Goal: Task Accomplishment & Management: Complete application form

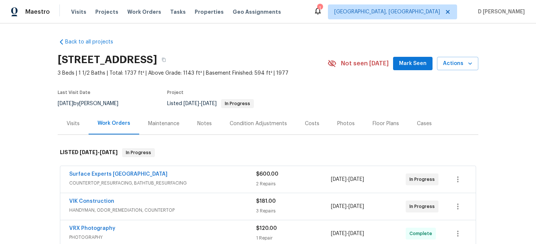
scroll to position [66, 0]
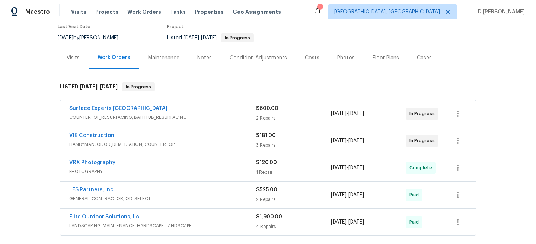
click at [137, 150] on div "VIK Construction HANDYMAN, ODOR_REMEDIATION, COUNTERTOP $181.00 3 Repairs [DATE…" at bounding box center [267, 141] width 415 height 27
click at [141, 147] on span "HANDYMAN, ODOR_REMEDIATION, COUNTERTOP" at bounding box center [162, 144] width 187 height 7
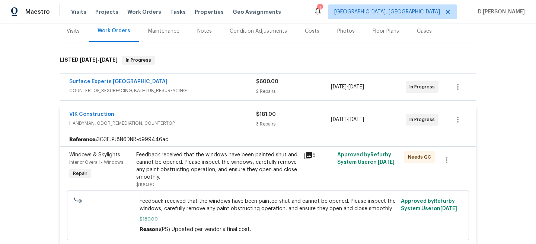
scroll to position [82, 0]
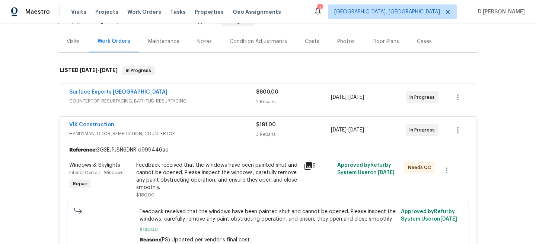
click at [157, 103] on span "COUNTERTOP_RESURFACING, BATHTUB_RESURFACING" at bounding box center [162, 100] width 187 height 7
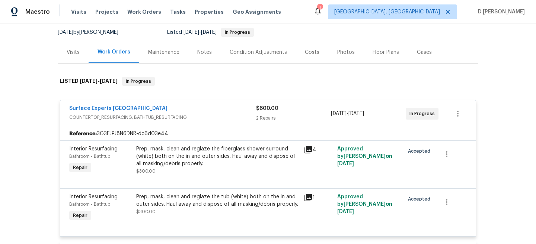
scroll to position [64, 0]
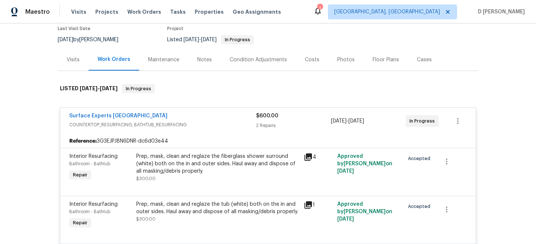
click at [72, 65] on div "Visits" at bounding box center [73, 60] width 31 height 22
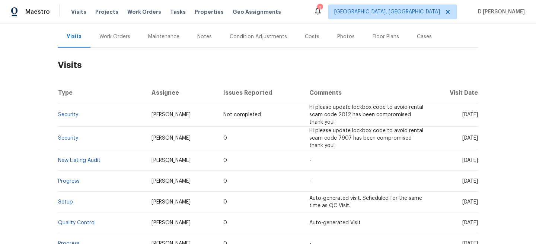
scroll to position [87, 0]
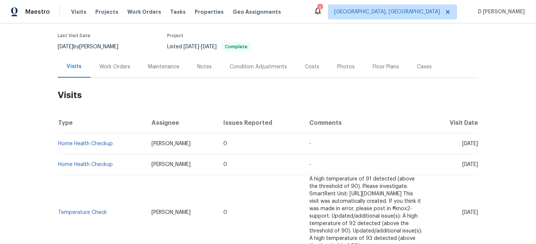
scroll to position [58, 0]
click at [115, 64] on div "Work Orders" at bounding box center [114, 65] width 31 height 7
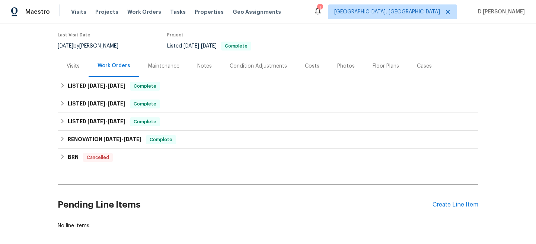
click at [73, 64] on div "Visits" at bounding box center [73, 65] width 13 height 7
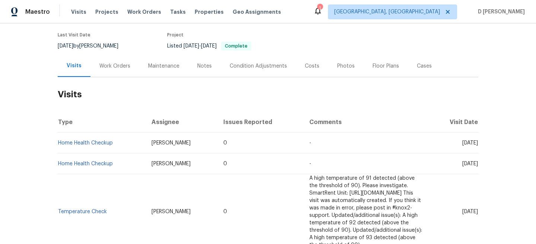
click at [425, 67] on div "Cases" at bounding box center [424, 65] width 15 height 7
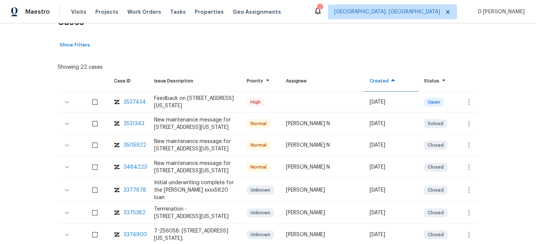
scroll to position [131, 0]
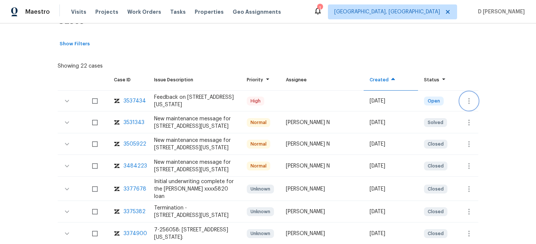
click at [470, 99] on icon "button" at bounding box center [468, 101] width 9 height 9
click at [481, 102] on li "Create a visit" at bounding box center [491, 101] width 77 height 12
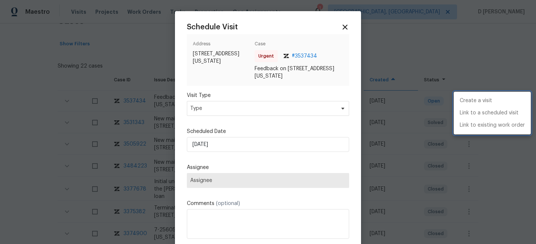
click at [252, 108] on div at bounding box center [268, 122] width 536 height 244
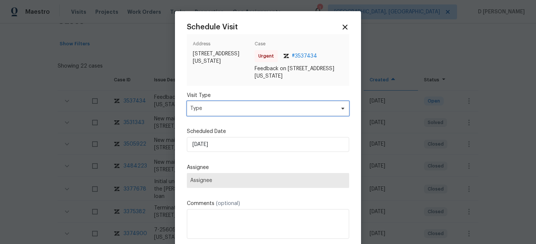
click at [234, 110] on span "Type" at bounding box center [262, 108] width 145 height 7
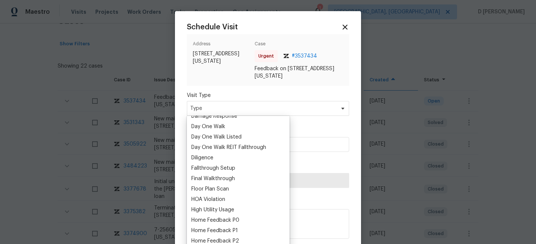
scroll to position [137, 0]
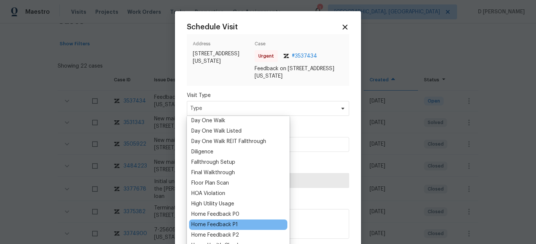
click at [229, 224] on div "Home Feedback P1" at bounding box center [214, 224] width 46 height 7
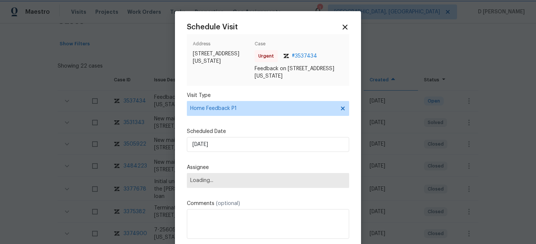
scroll to position [37, 0]
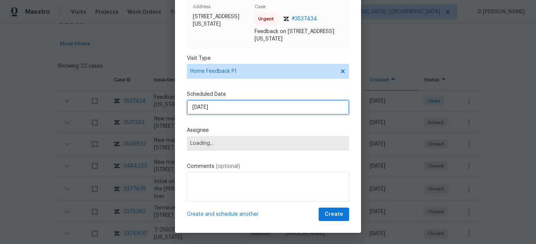
click at [234, 106] on input "03/10/2025" at bounding box center [268, 107] width 162 height 15
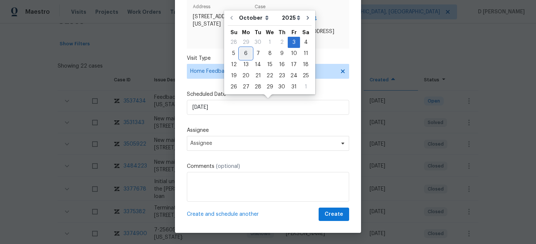
click at [244, 52] on div "6" at bounding box center [245, 53] width 12 height 10
type input "06/10/2025"
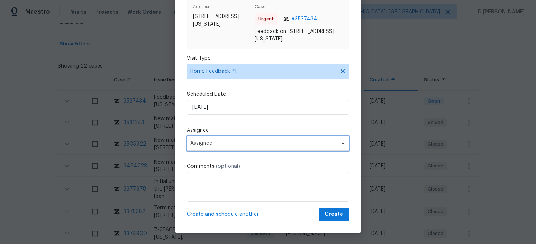
click at [232, 148] on span "Assignee" at bounding box center [268, 143] width 162 height 15
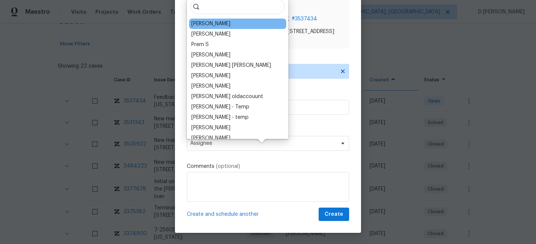
click at [203, 27] on div "Joshua Beatty" at bounding box center [210, 23] width 39 height 7
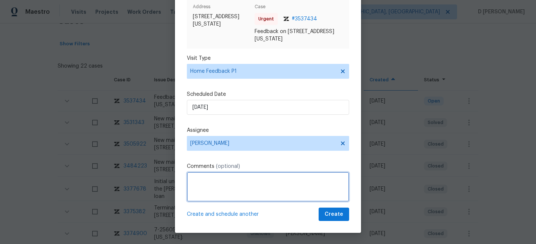
click at [222, 190] on textarea at bounding box center [268, 187] width 162 height 30
paste textarea "Agent was unable to get in as the keys are missing from lockbox"
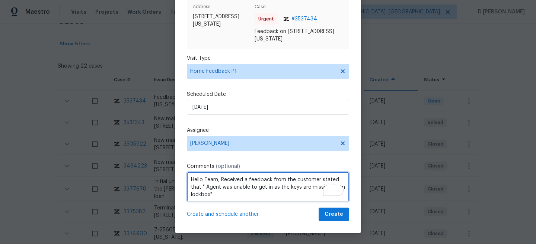
click at [222, 197] on textarea "Hello Team, Received a feedback from the customer stated that " Agent was unabl…" at bounding box center [268, 187] width 162 height 30
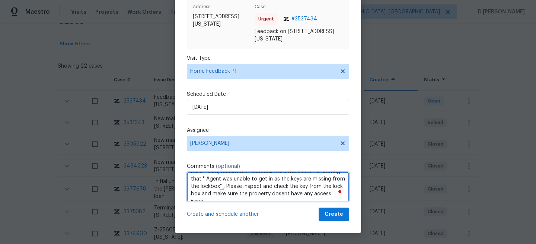
type textarea "Hello Team, Received a feedback from the customer stating that " Agent was unab…"
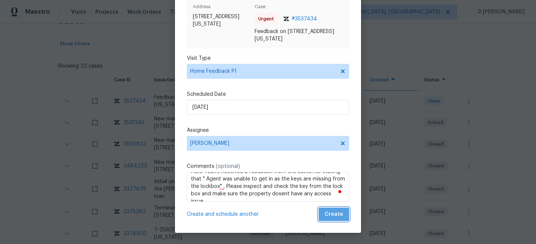
click at [337, 216] on span "Create" at bounding box center [333, 214] width 19 height 9
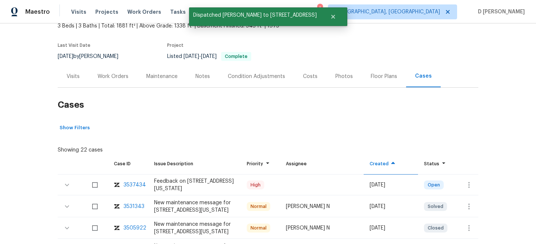
scroll to position [0, 0]
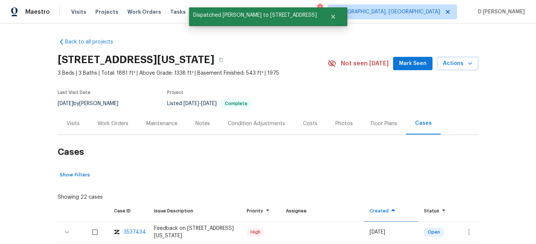
click at [76, 123] on div "Visits" at bounding box center [73, 123] width 13 height 7
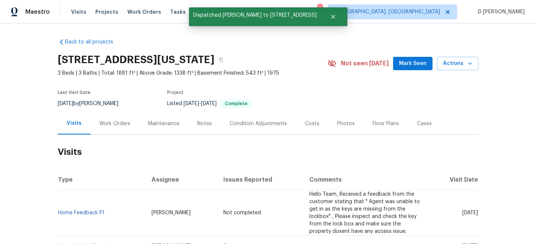
scroll to position [43, 0]
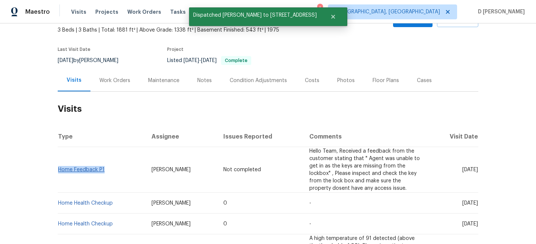
drag, startPoint x: 110, startPoint y: 161, endPoint x: 59, endPoint y: 161, distance: 50.6
click at [59, 161] on td "Home Feedback P1" at bounding box center [102, 170] width 88 height 46
copy link "Home Feedback P1"
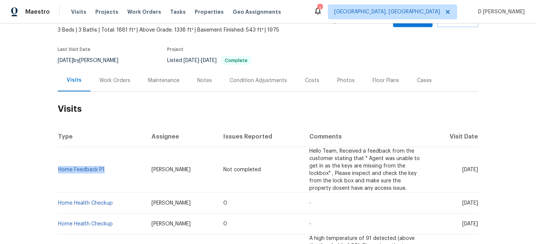
copy link "Home Feedback P1"
drag, startPoint x: 447, startPoint y: 162, endPoint x: 463, endPoint y: 162, distance: 16.4
click at [463, 167] on span "Mon, Oct 06 2025" at bounding box center [470, 169] width 16 height 5
copy span "Oct 06"
drag, startPoint x: 109, startPoint y: 165, endPoint x: 59, endPoint y: 165, distance: 49.5
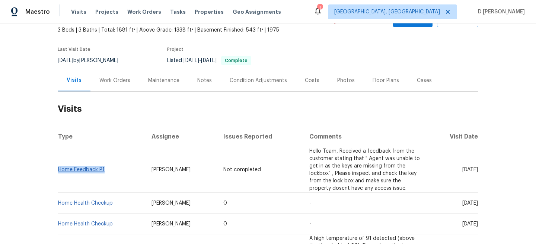
click at [59, 165] on td "Home Feedback P1" at bounding box center [102, 170] width 88 height 46
copy link "Home Feedback P1"
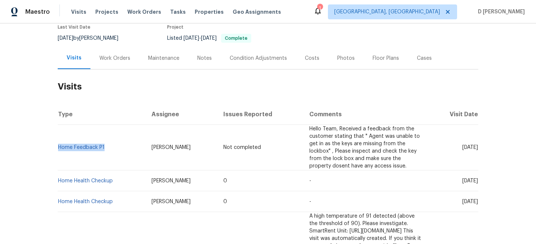
drag, startPoint x: 447, startPoint y: 167, endPoint x: 463, endPoint y: 167, distance: 15.3
click at [463, 179] on span "Mon, Sep 29 2025" at bounding box center [470, 181] width 16 height 5
copy span "Sep 29"
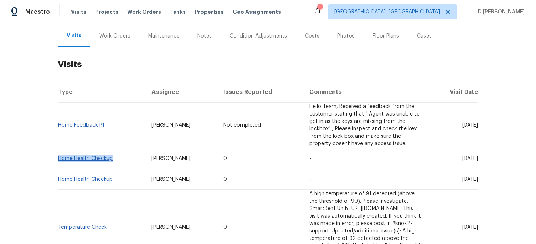
drag, startPoint x: 116, startPoint y: 143, endPoint x: 59, endPoint y: 143, distance: 56.5
click at [59, 148] on td "Home Health Checkup" at bounding box center [102, 158] width 88 height 21
copy link "Home Health Checkup"
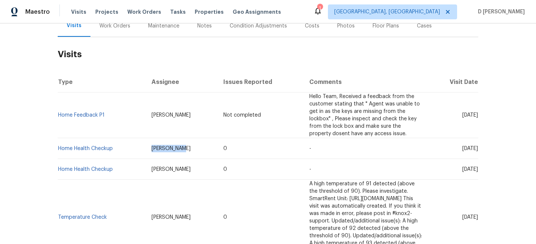
drag, startPoint x: 132, startPoint y: 133, endPoint x: 179, endPoint y: 133, distance: 46.9
click at [179, 138] on td "[PERSON_NAME]" at bounding box center [181, 148] width 72 height 21
copy span "[PERSON_NAME]"
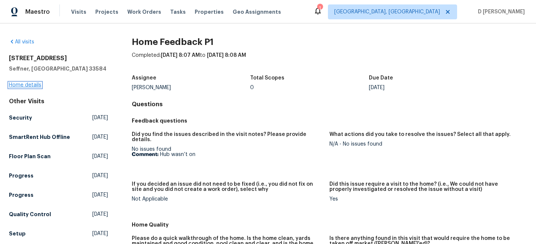
click at [36, 83] on link "Home details" at bounding box center [25, 85] width 32 height 5
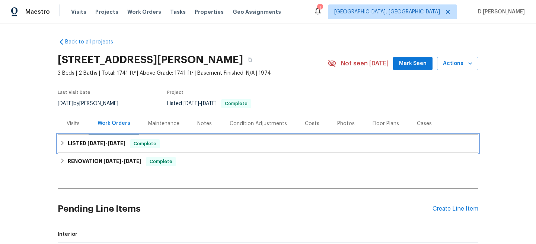
click at [65, 141] on icon at bounding box center [62, 143] width 5 height 5
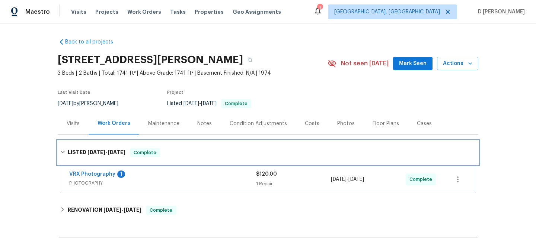
click at [66, 153] on div "LISTED 9/23/25 - 9/24/25 Complete" at bounding box center [268, 152] width 416 height 9
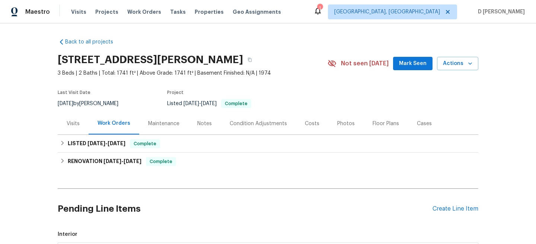
click at [77, 123] on div "Visits" at bounding box center [73, 123] width 13 height 7
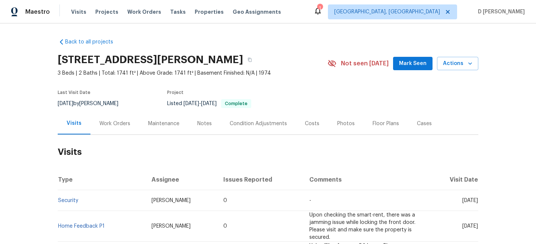
scroll to position [32, 0]
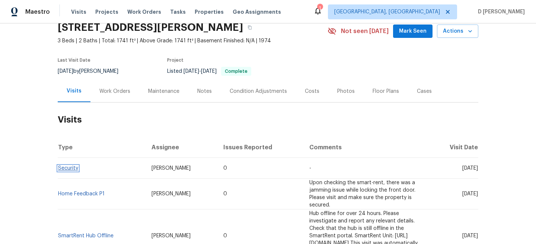
click at [71, 166] on link "Security" at bounding box center [68, 168] width 20 height 5
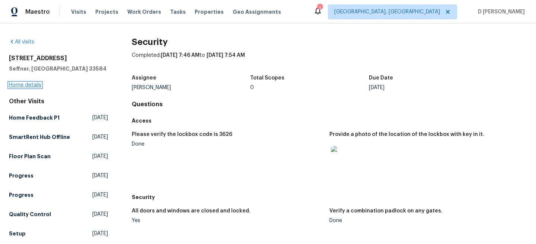
click at [31, 86] on link "Home details" at bounding box center [25, 85] width 32 height 5
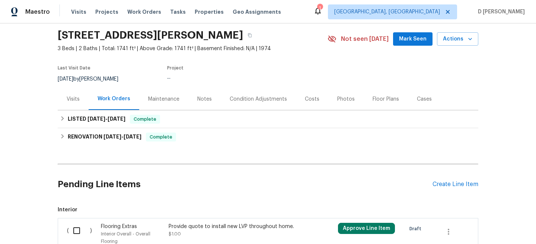
scroll to position [43, 0]
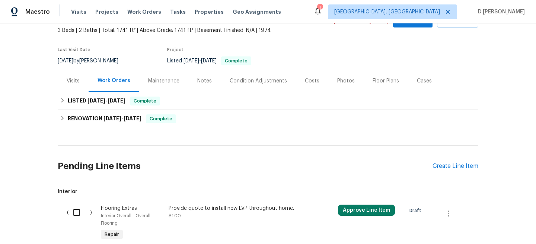
click at [67, 75] on div "Visits" at bounding box center [73, 81] width 31 height 22
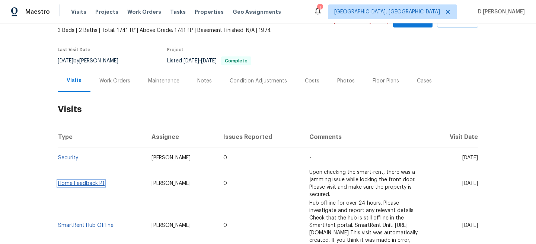
click at [70, 181] on link "Home Feedback P1" at bounding box center [81, 183] width 46 height 5
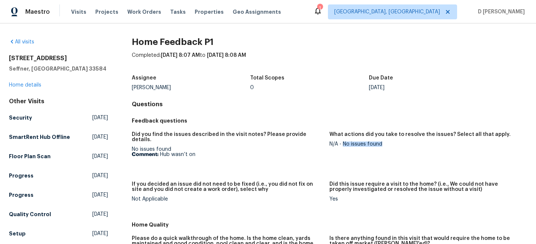
drag, startPoint x: 342, startPoint y: 144, endPoint x: 387, endPoint y: 144, distance: 45.4
click at [387, 144] on div "N/A - No issues found" at bounding box center [425, 144] width 192 height 5
copy div "No issues found"
click at [34, 87] on link "Home details" at bounding box center [25, 85] width 32 height 5
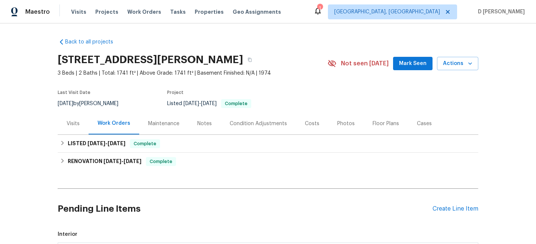
click at [70, 126] on div "Visits" at bounding box center [73, 123] width 13 height 7
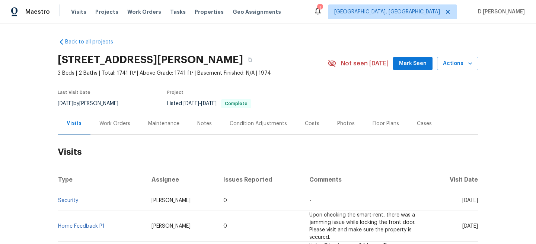
scroll to position [33, 0]
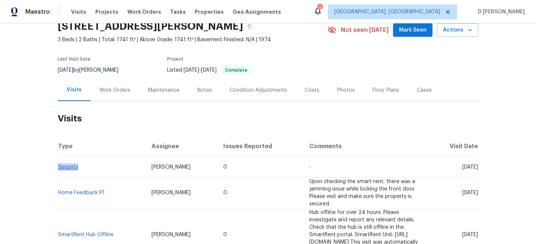
drag, startPoint x: 80, startPoint y: 168, endPoint x: 58, endPoint y: 166, distance: 21.6
click at [58, 166] on td "Security" at bounding box center [102, 167] width 88 height 21
copy link "Security"
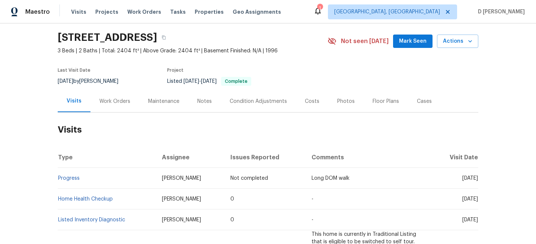
scroll to position [26, 0]
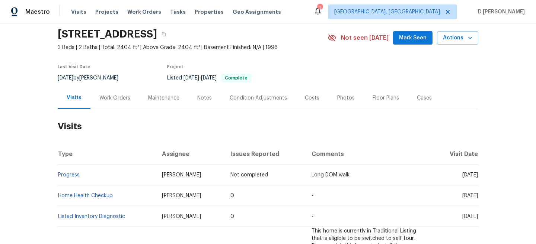
click at [417, 103] on div "Cases" at bounding box center [424, 98] width 33 height 22
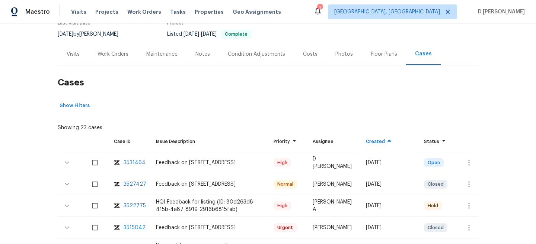
scroll to position [70, 0]
click at [464, 158] on icon "button" at bounding box center [468, 162] width 9 height 9
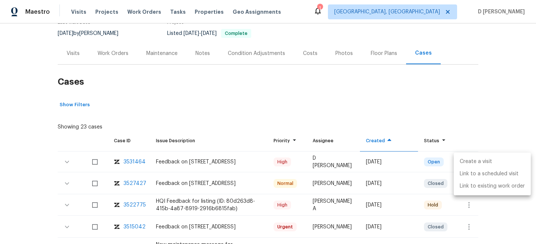
click at [473, 159] on li "Create a visit" at bounding box center [491, 162] width 77 height 12
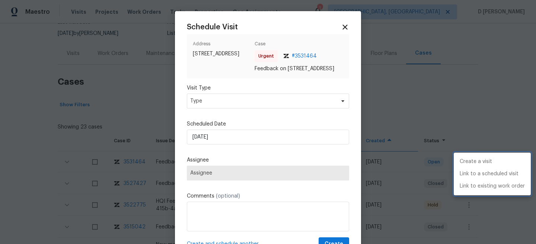
click at [236, 109] on div at bounding box center [268, 122] width 536 height 244
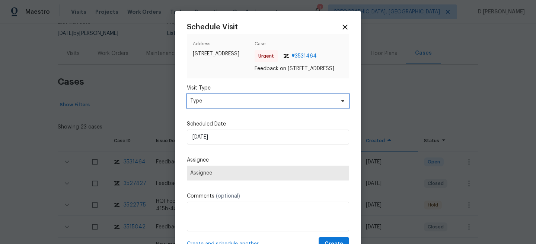
click at [221, 105] on span "Type" at bounding box center [262, 100] width 145 height 7
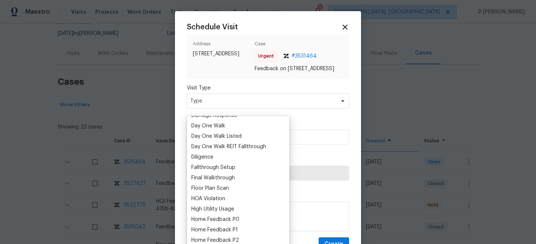
scroll to position [138, 0]
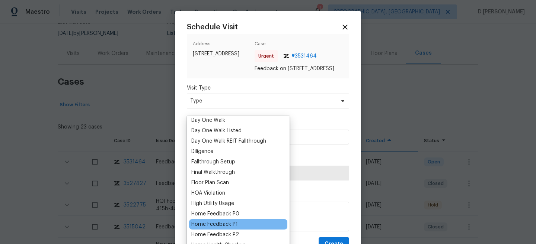
click at [229, 222] on div "Home Feedback P1" at bounding box center [214, 224] width 46 height 7
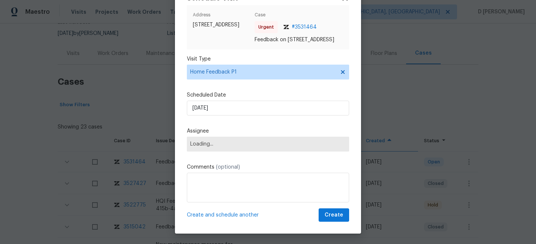
scroll to position [34, 0]
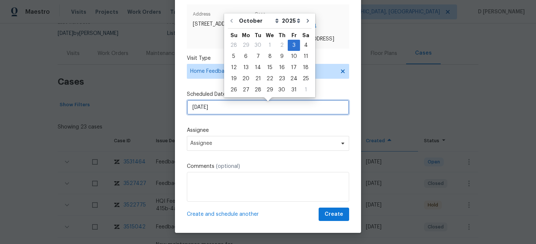
click at [232, 110] on input "03/10/2025" at bounding box center [268, 107] width 162 height 15
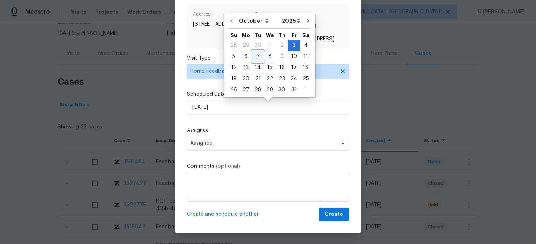
click at [255, 56] on div "7" at bounding box center [258, 56] width 12 height 10
type input "07/10/2025"
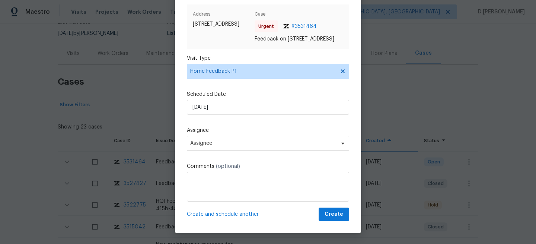
scroll to position [37, 0]
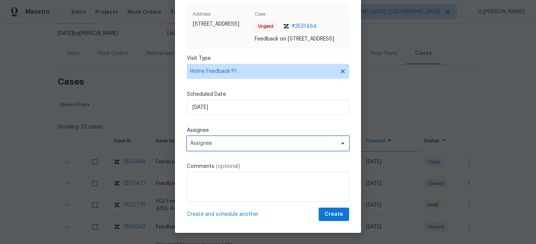
click at [235, 144] on span "Assignee" at bounding box center [263, 144] width 146 height 6
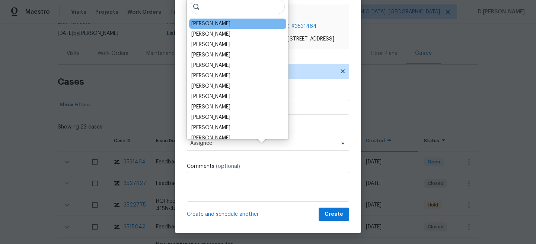
click at [207, 28] on div "William Bynum" at bounding box center [237, 24] width 97 height 10
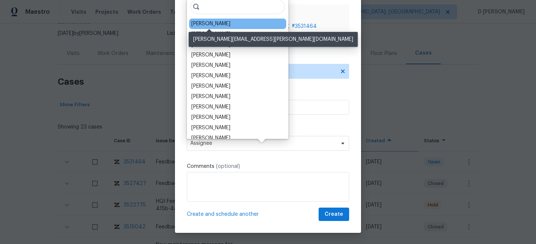
click at [200, 26] on div "William Bynum" at bounding box center [210, 23] width 39 height 7
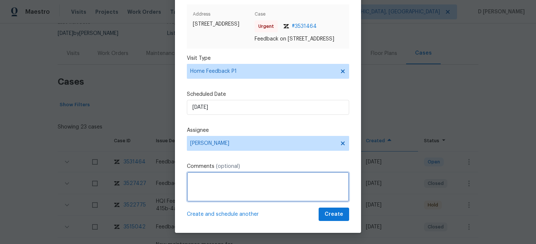
click at [217, 186] on textarea at bounding box center [268, 187] width 162 height 30
paste textarea "The back door to the deck would not open and there was no half bath on the conv…"
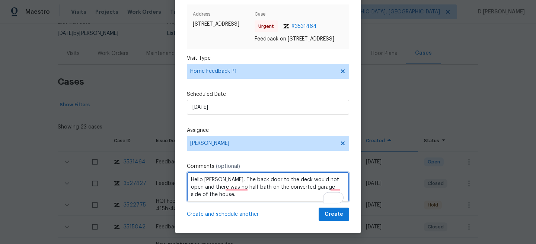
click at [218, 194] on textarea "Hello William, The back door to the deck would not open and there was no half b…" at bounding box center [268, 187] width 162 height 30
type textarea "Hello William, the back door to the deck would not open and there was no half b…"
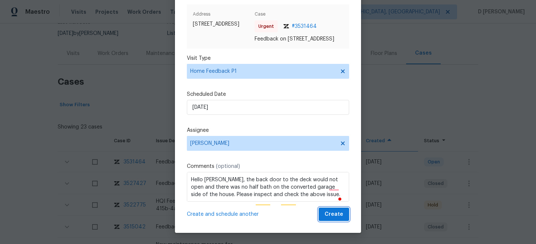
click at [340, 216] on span "Create" at bounding box center [333, 214] width 19 height 9
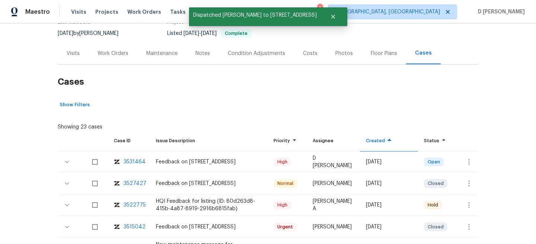
scroll to position [0, 0]
click at [69, 45] on div "Visits" at bounding box center [73, 53] width 31 height 22
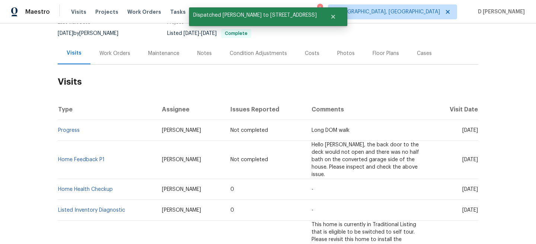
scroll to position [87, 0]
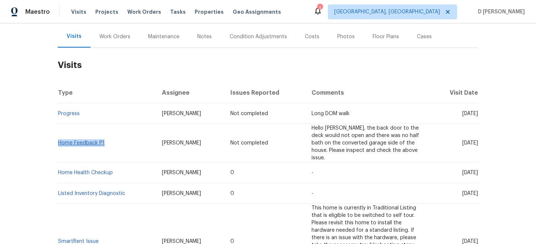
drag, startPoint x: 110, startPoint y: 141, endPoint x: 59, endPoint y: 140, distance: 50.6
click at [59, 140] on td "Home Feedback P1" at bounding box center [107, 143] width 98 height 38
copy link "Home Feedback P1"
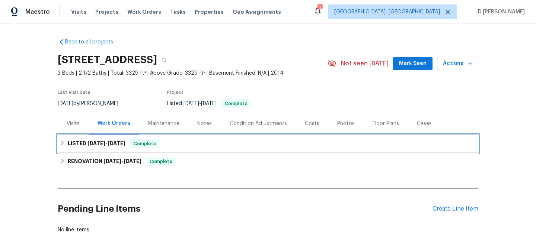
click at [63, 144] on icon at bounding box center [62, 143] width 3 height 4
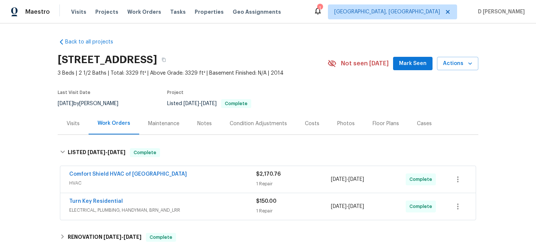
click at [170, 176] on div "Comfort Shield HVAC of [GEOGRAPHIC_DATA]" at bounding box center [162, 175] width 187 height 9
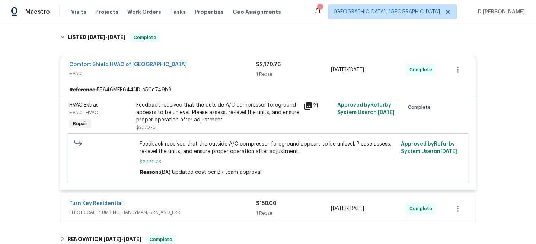
scroll to position [187, 0]
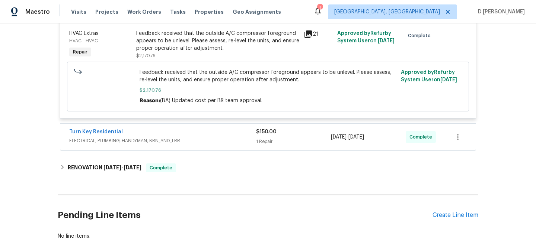
click at [202, 139] on span "ELECTRICAL, PLUMBING, HANDYMAN, BRN_AND_LRR" at bounding box center [162, 140] width 187 height 7
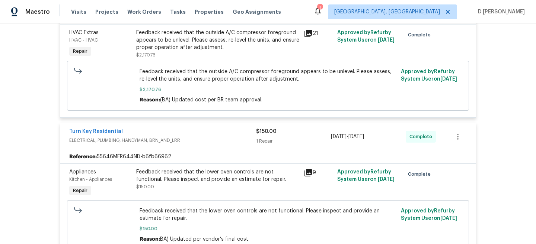
scroll to position [15, 0]
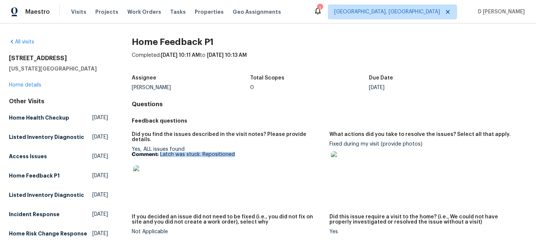
drag, startPoint x: 160, startPoint y: 149, endPoint x: 268, endPoint y: 150, distance: 108.2
click at [268, 152] on p "Comment: Latch was stuck. Repositioned" at bounding box center [228, 154] width 192 height 5
copy p "Latch was stuck. Repositioned"
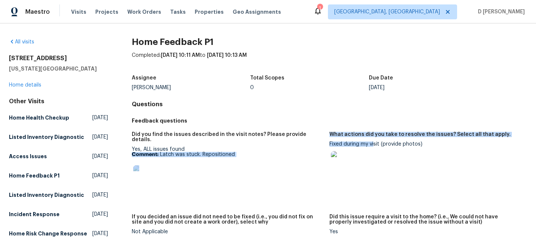
drag, startPoint x: 327, startPoint y: 142, endPoint x: 374, endPoint y: 144, distance: 46.9
click at [374, 144] on div "Did you find the issues described in the visit notes? Please provide details. Y…" at bounding box center [329, 189] width 395 height 123
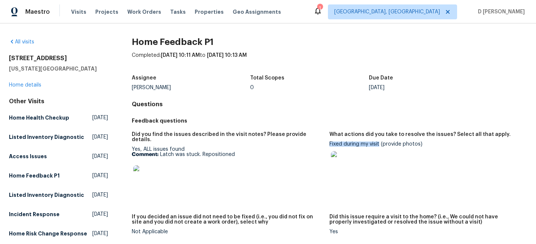
drag, startPoint x: 379, startPoint y: 145, endPoint x: 329, endPoint y: 144, distance: 49.8
click at [329, 144] on div "Fixed during my visit (provide photos)" at bounding box center [425, 161] width 192 height 38
copy div "Fixed during my visit"
